Goal: Check status: Check status

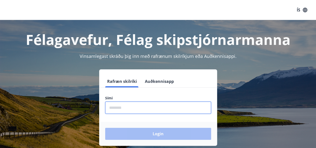
click at [141, 109] on input "phone" at bounding box center [158, 108] width 106 height 12
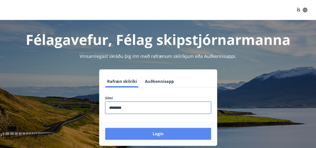
type input "********"
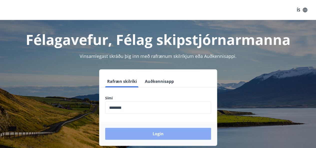
click at [164, 139] on button "Login" at bounding box center [158, 134] width 106 height 12
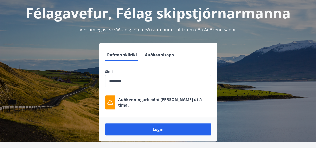
scroll to position [62, 0]
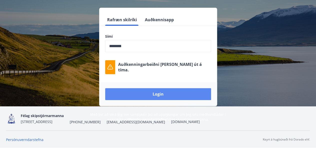
click at [177, 97] on button "Login" at bounding box center [158, 94] width 106 height 12
click at [170, 94] on button "Login" at bounding box center [158, 94] width 106 height 12
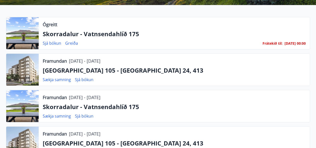
scroll to position [100, 0]
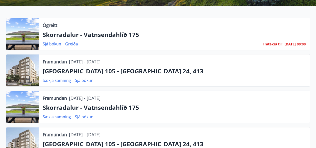
click at [104, 37] on p "Skorradalur - Vatnsendahlíð 175" at bounding box center [174, 35] width 263 height 9
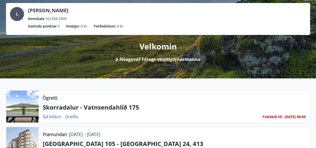
scroll to position [50, 0]
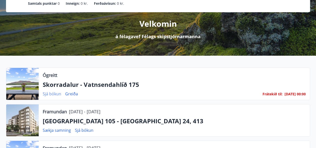
click at [54, 94] on link "Sjá bókun" at bounding box center [52, 94] width 19 height 6
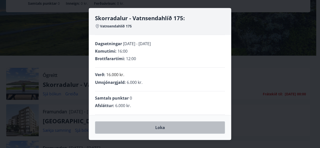
click at [162, 129] on button "Loka" at bounding box center [160, 128] width 130 height 13
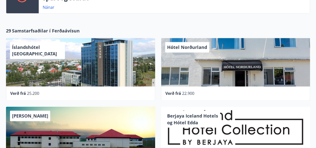
scroll to position [350, 0]
